Goal: Information Seeking & Learning: Learn about a topic

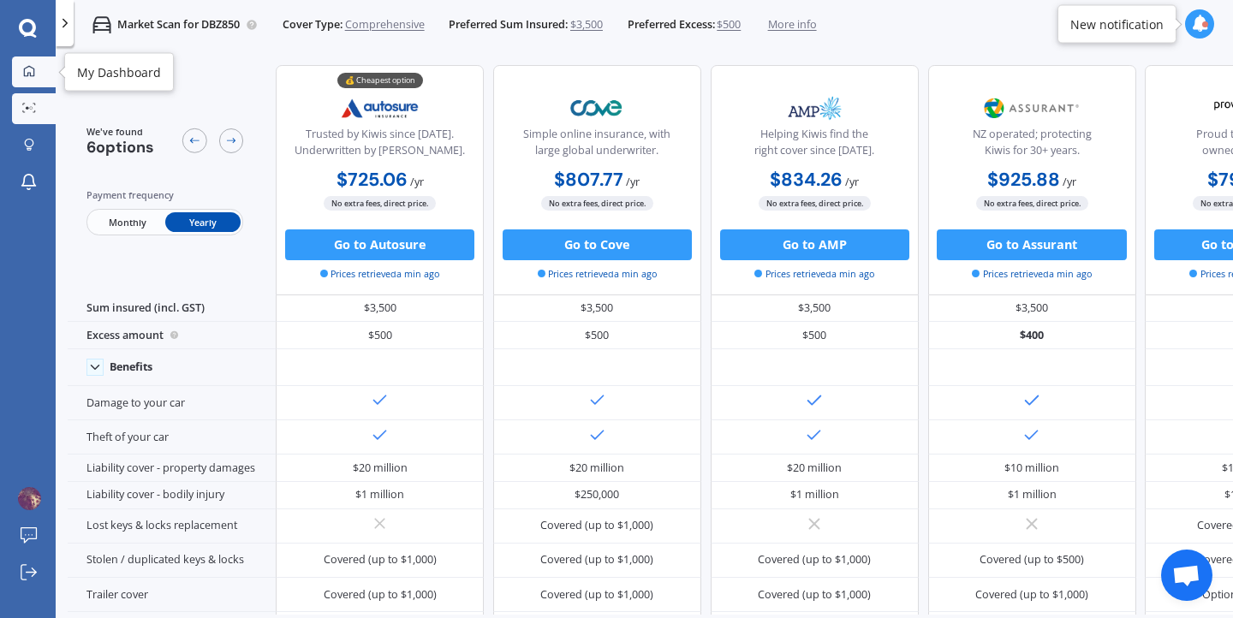
click at [34, 80] on link "My Dashboard" at bounding box center [34, 72] width 44 height 31
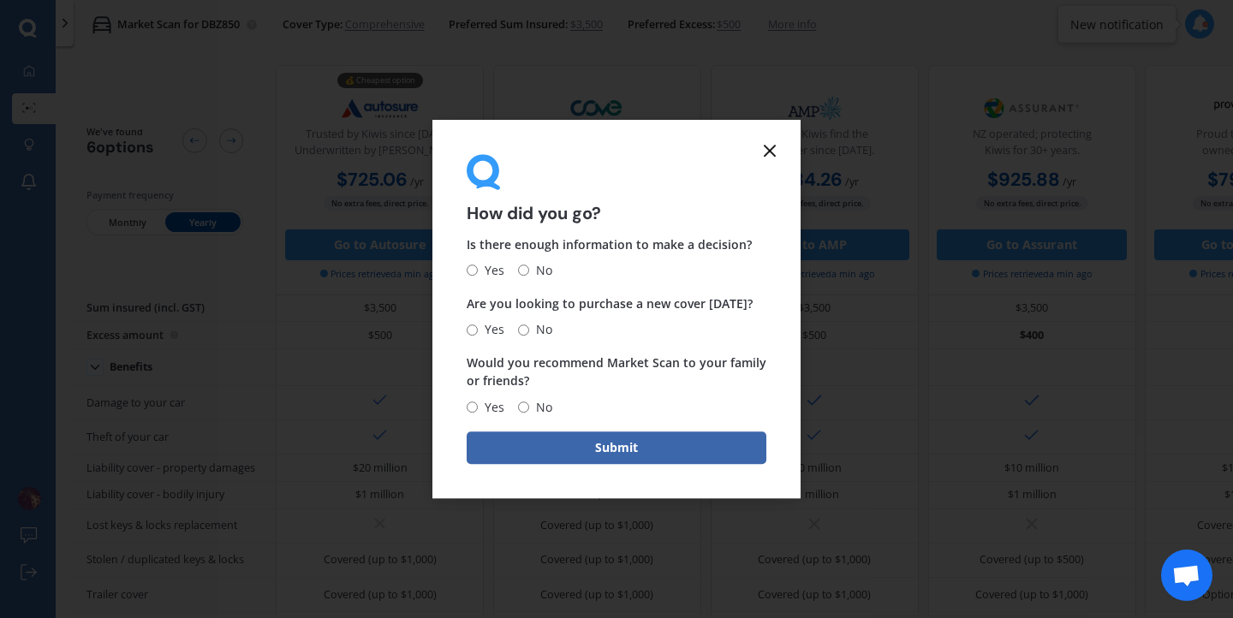
click at [771, 152] on icon at bounding box center [770, 150] width 21 height 21
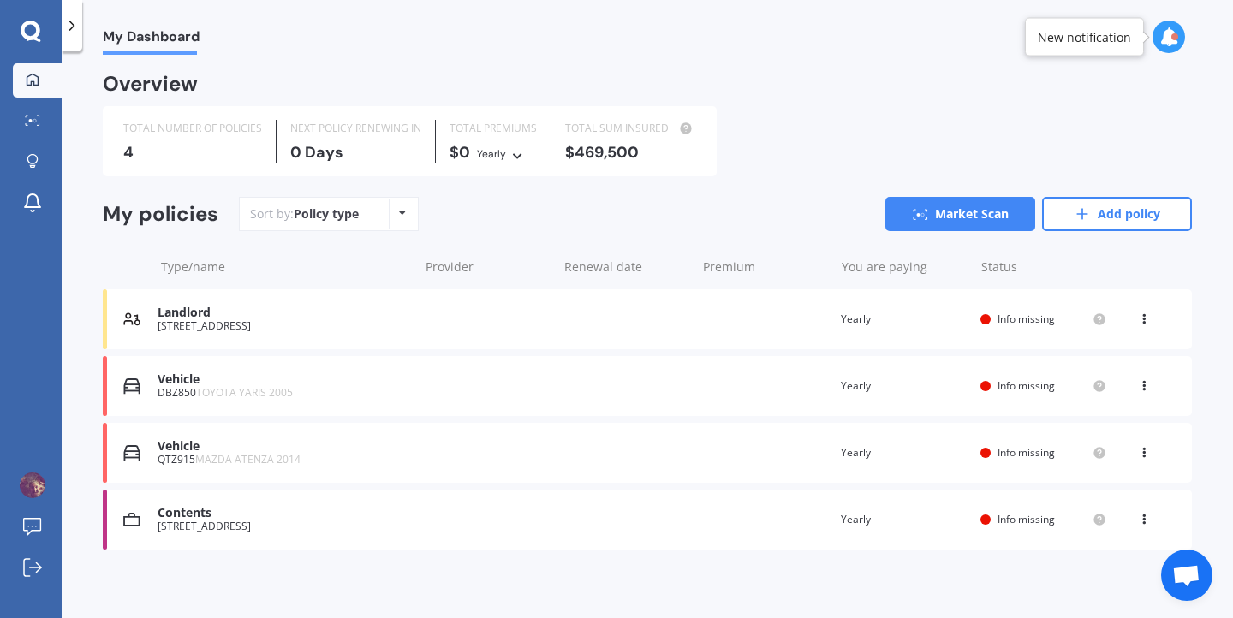
scroll to position [3, 0]
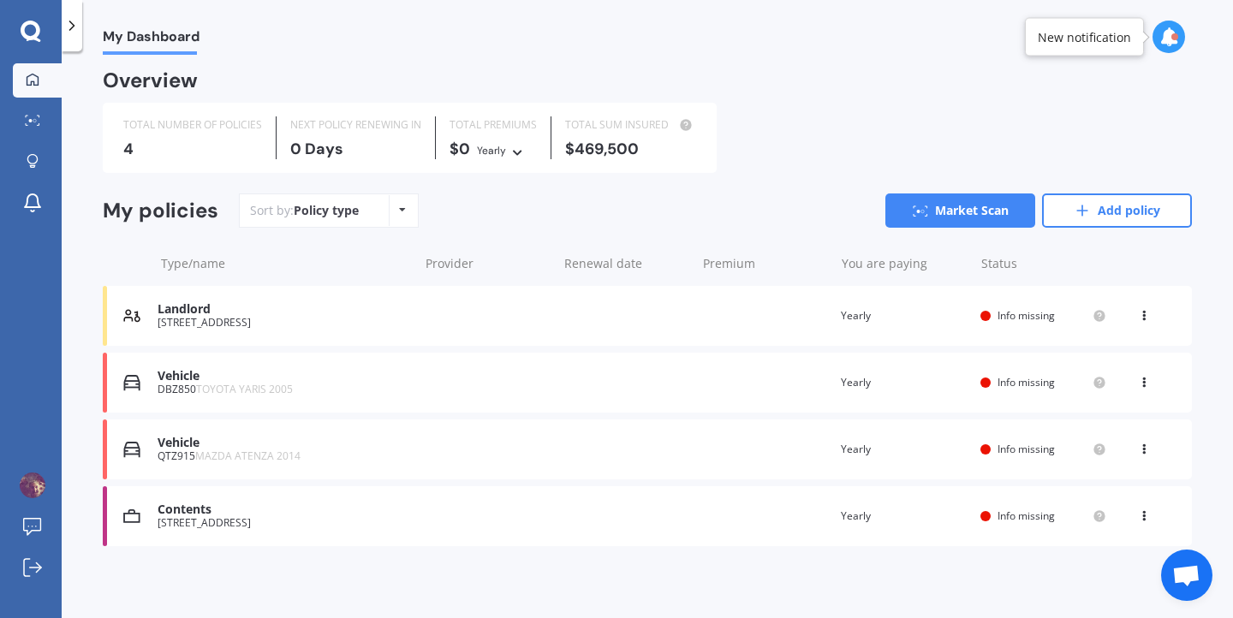
click at [298, 311] on div "Landlord" at bounding box center [284, 309] width 252 height 15
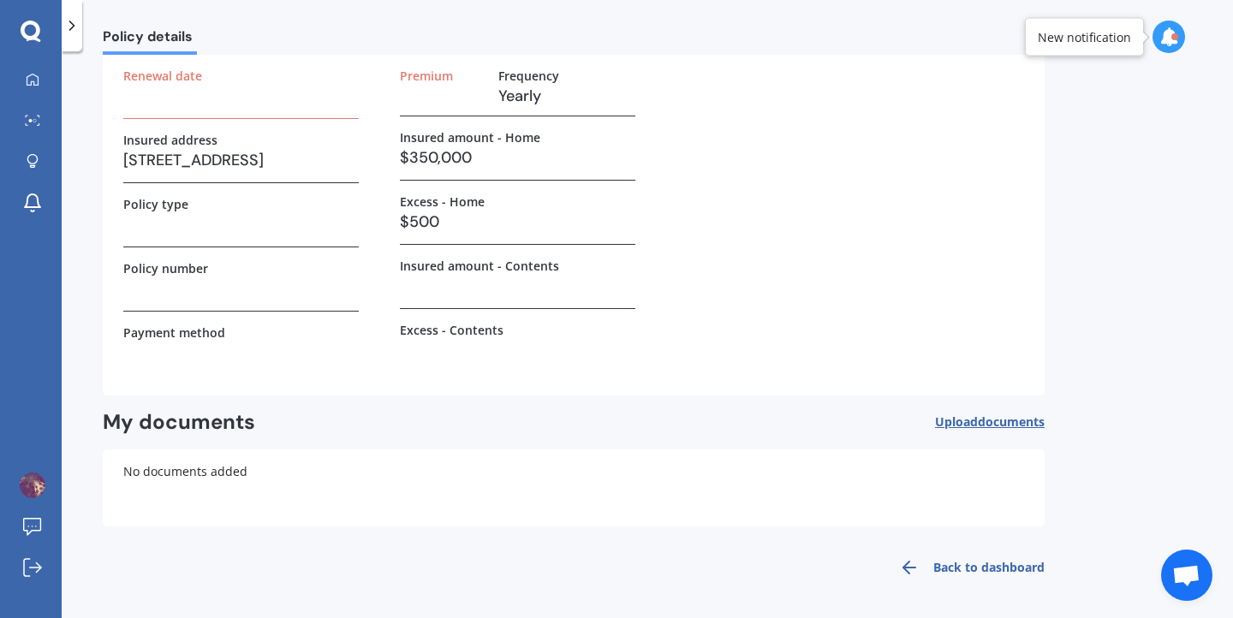
scroll to position [0, 0]
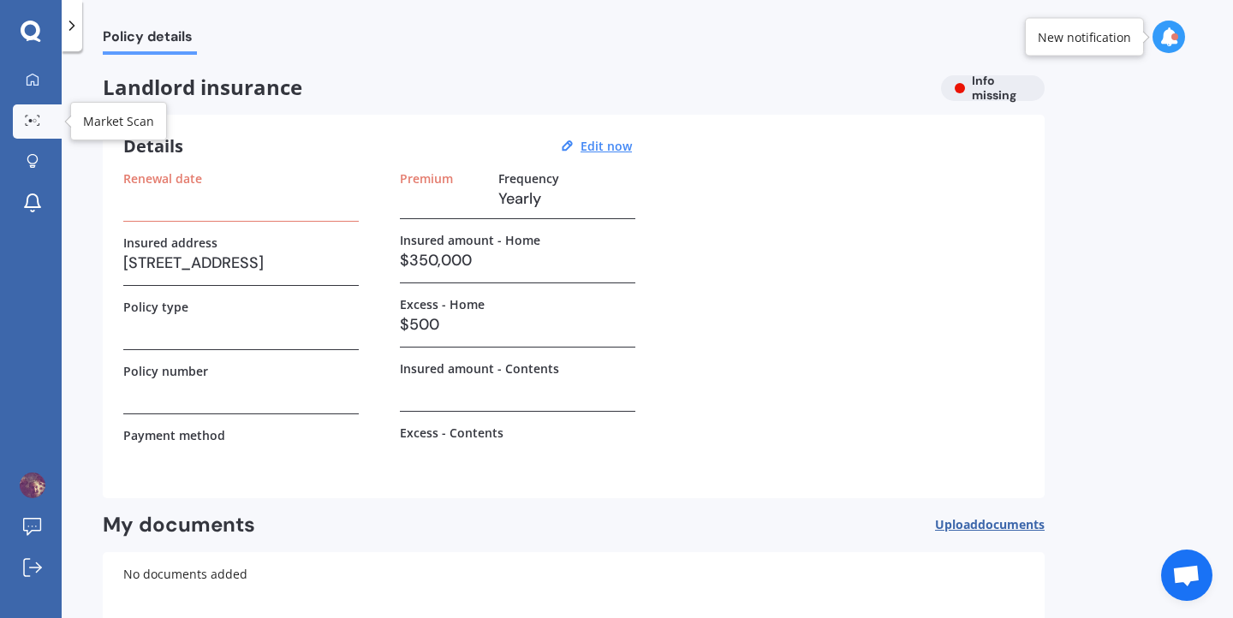
click at [31, 110] on link "Market Scan" at bounding box center [37, 121] width 49 height 34
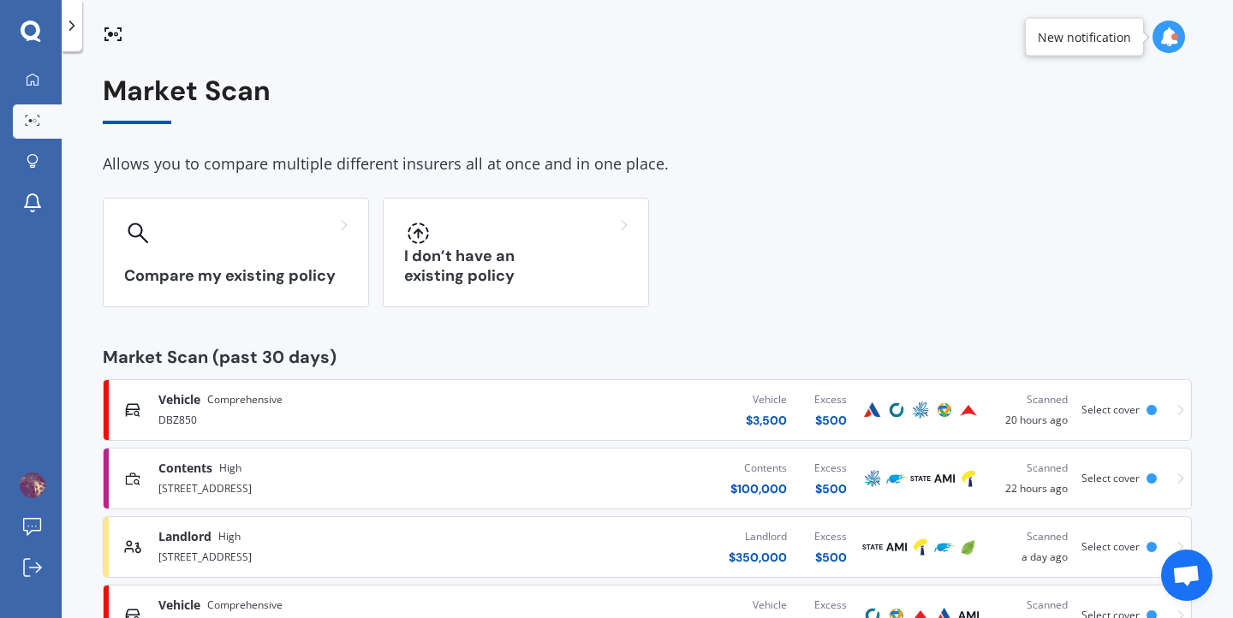
scroll to position [66, 0]
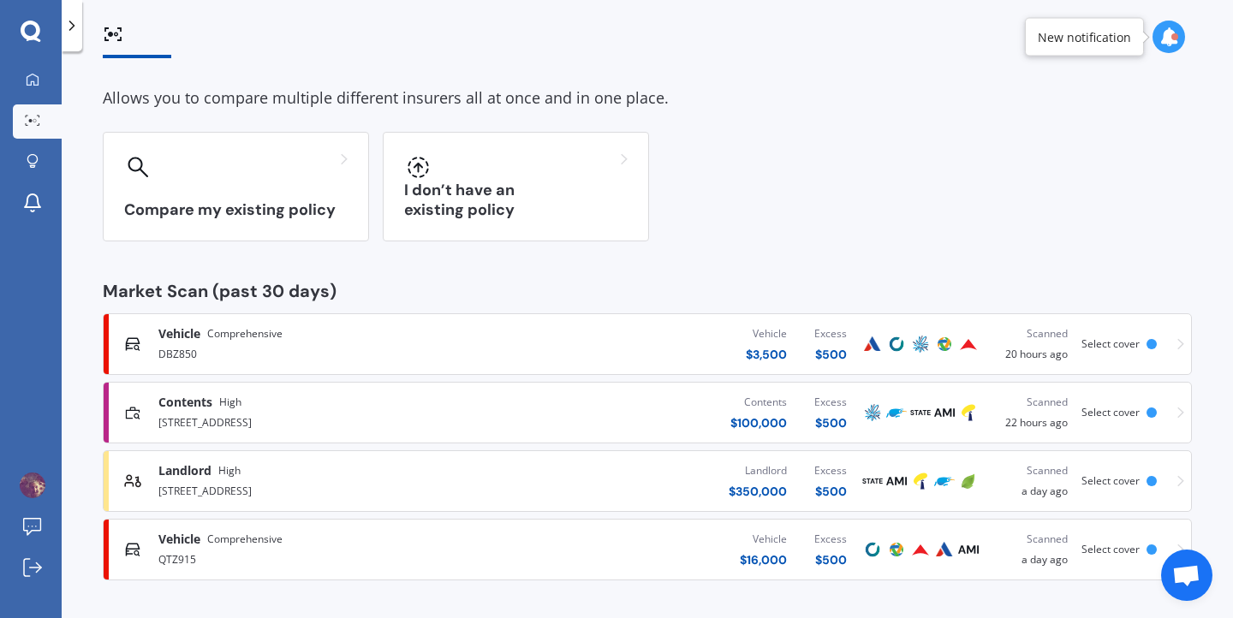
click at [198, 347] on div "DBZ850" at bounding box center [325, 353] width 334 height 21
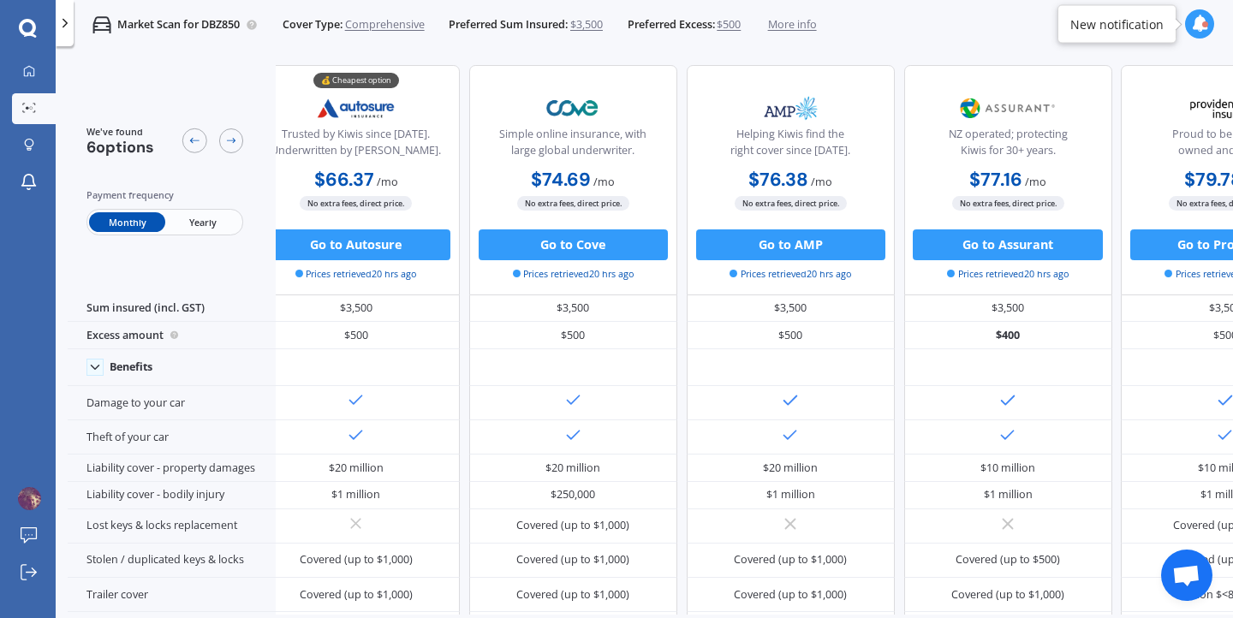
scroll to position [0, 0]
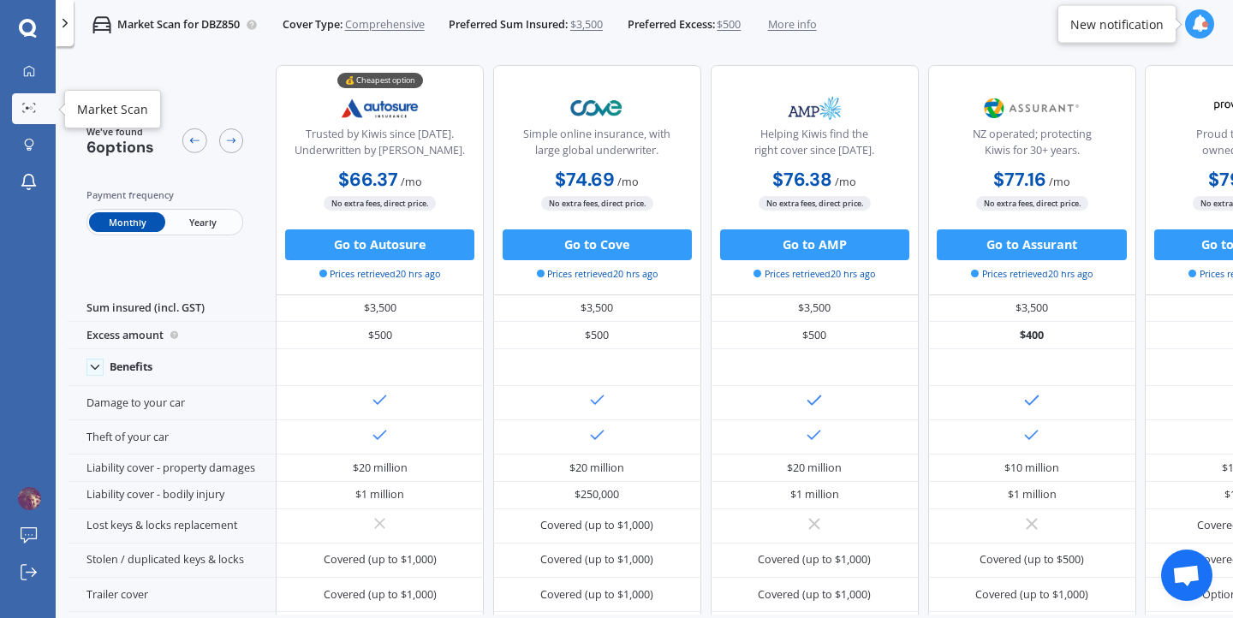
click at [35, 98] on link "Market Scan" at bounding box center [34, 108] width 44 height 31
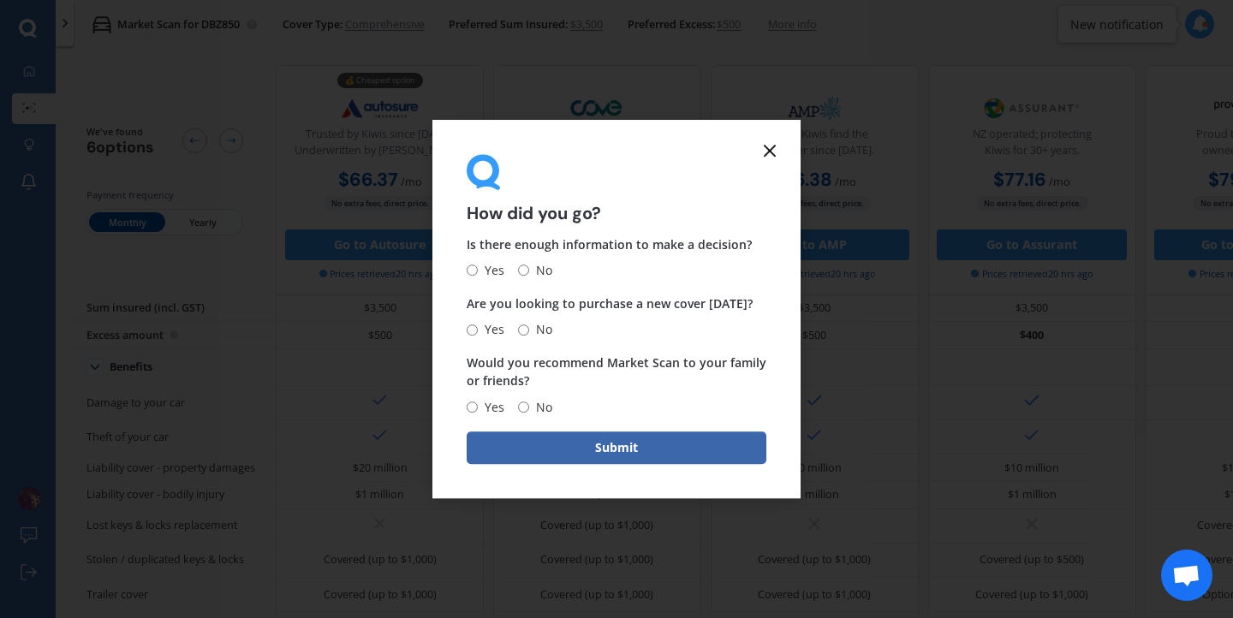
click at [777, 154] on icon at bounding box center [770, 150] width 21 height 21
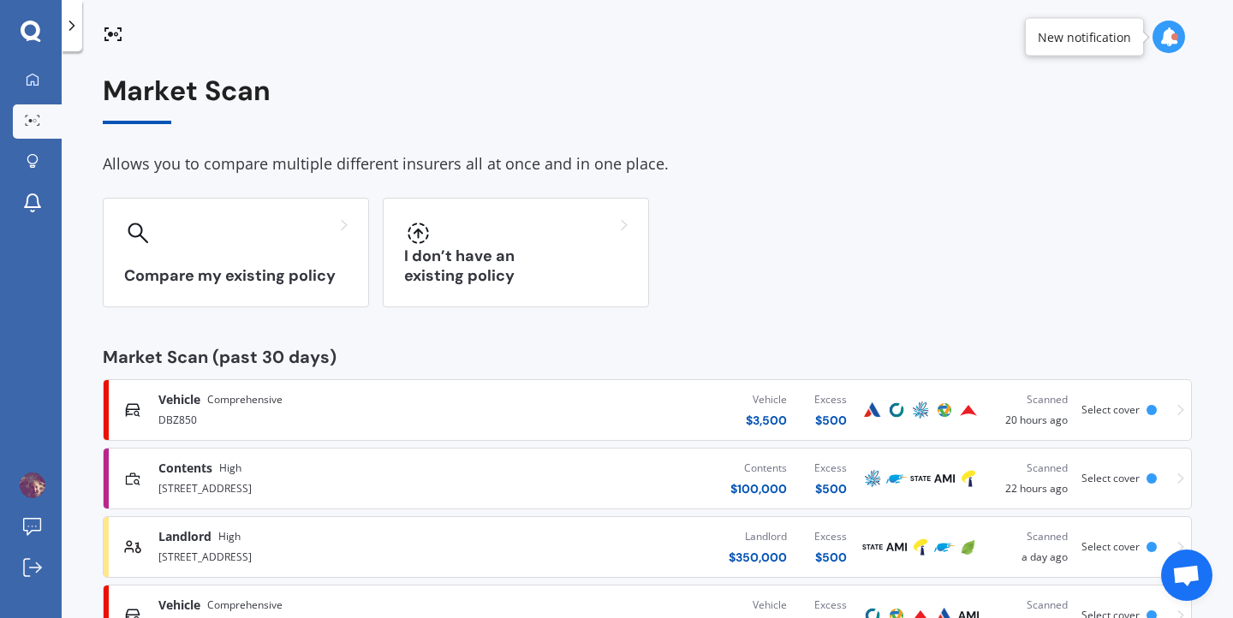
scroll to position [45, 0]
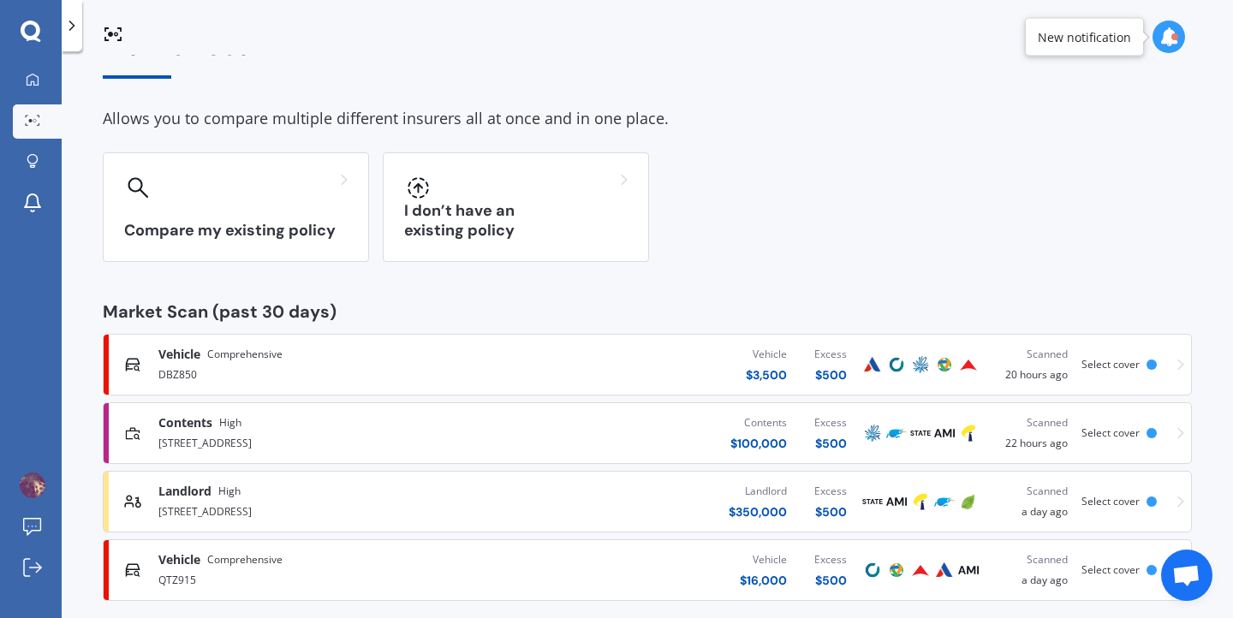
click at [211, 437] on div "[STREET_ADDRESS]" at bounding box center [325, 442] width 334 height 21
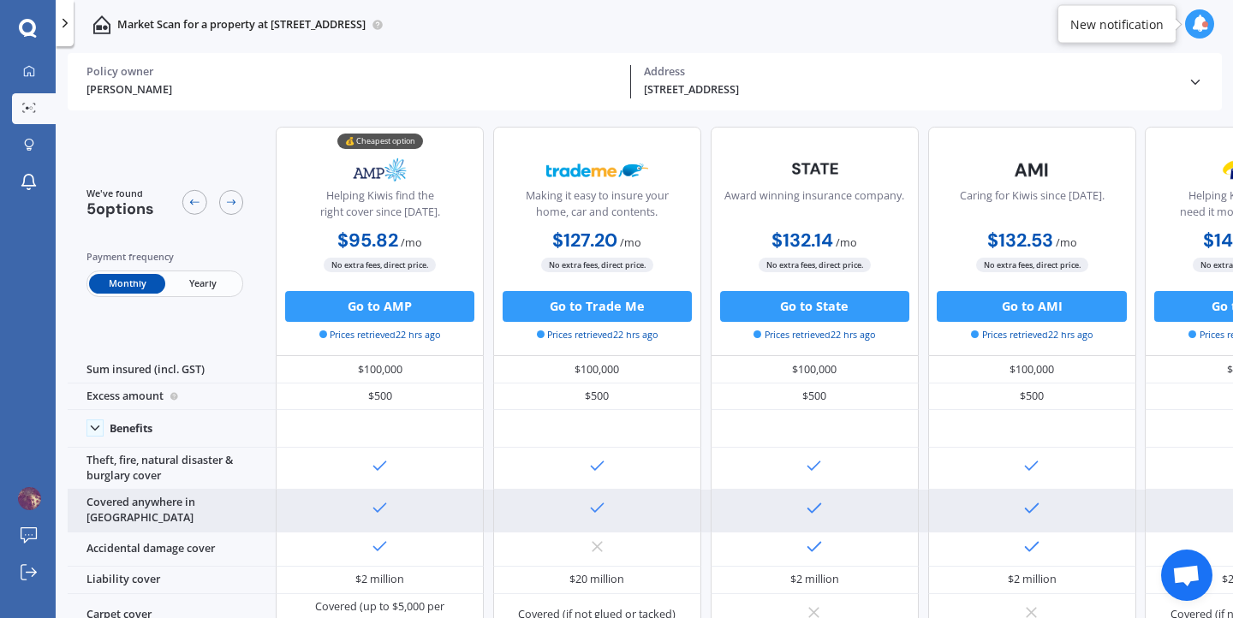
scroll to position [86, 0]
